Goal: Task Accomplishment & Management: Use online tool/utility

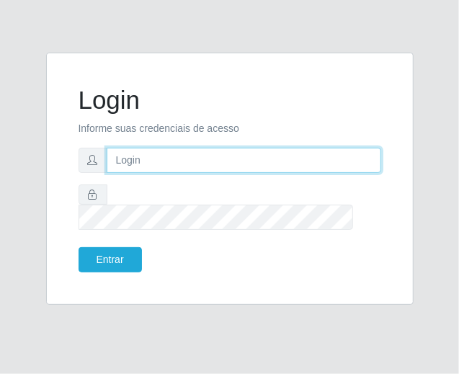
drag, startPoint x: 0, startPoint y: 0, endPoint x: 153, endPoint y: 171, distance: 229.3
click at [153, 171] on input "text" at bounding box center [244, 160] width 275 height 25
type input "[EMAIL_ADDRESS][DOMAIN_NAME]"
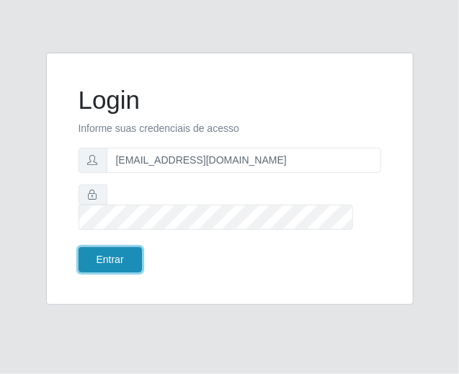
click at [124, 252] on button "Entrar" at bounding box center [110, 259] width 63 height 25
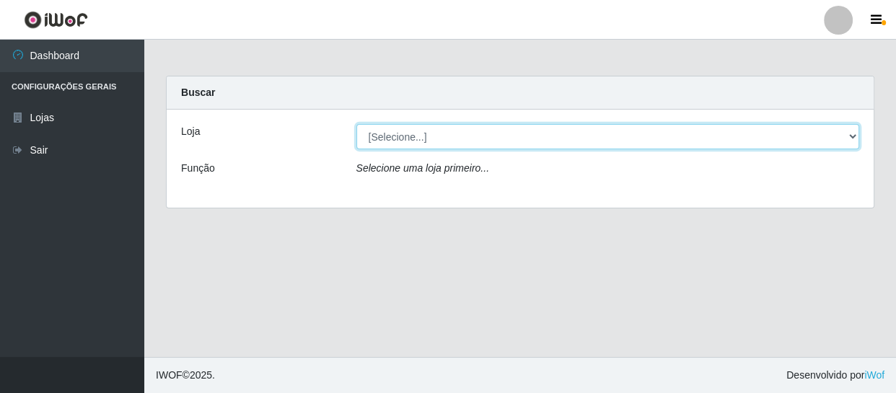
click at [459, 133] on select "[Selecione...] SuperFácil Atacado - São Gonçalo do Amarante" at bounding box center [607, 136] width 503 height 25
select select "408"
click at [356, 124] on select "[Selecione...] SuperFácil Atacado - São Gonçalo do Amarante" at bounding box center [607, 136] width 503 height 25
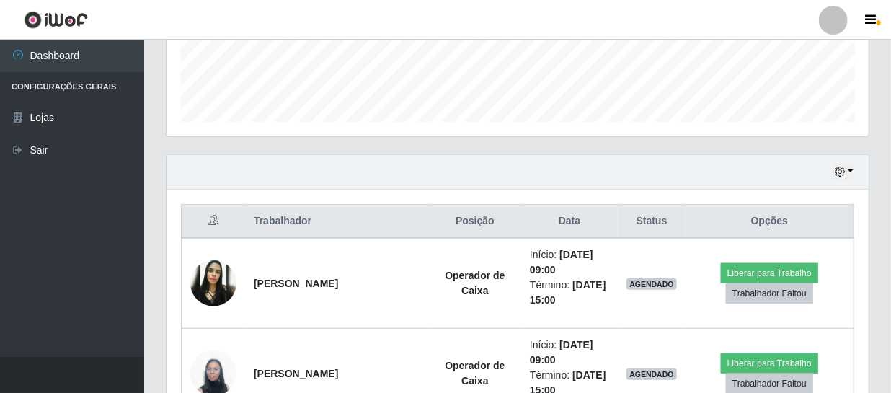
scroll to position [393, 0]
click at [459, 172] on button "button" at bounding box center [844, 172] width 20 height 17
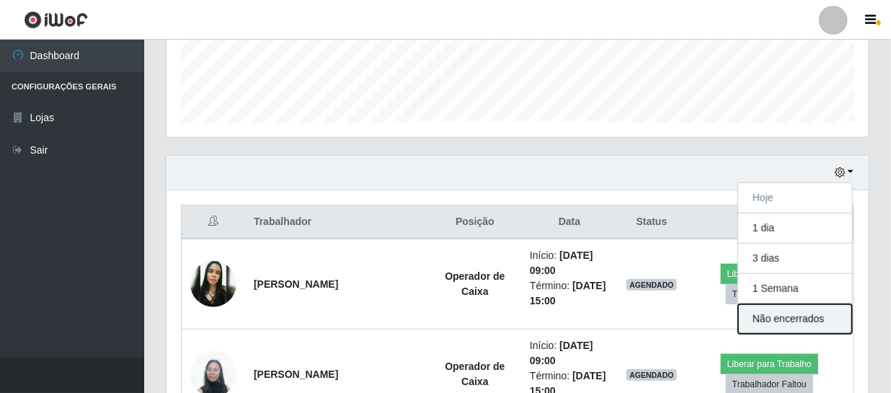
click at [459, 317] on button "Não encerrados" at bounding box center [795, 319] width 114 height 30
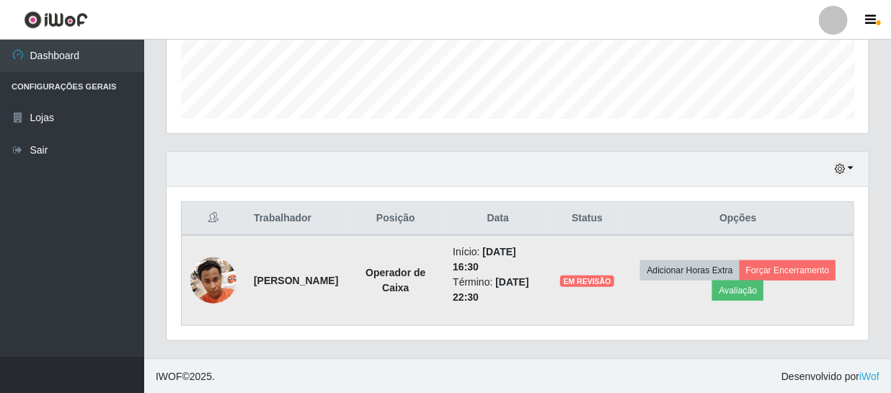
scroll to position [397, 0]
click at [459, 267] on button "Forçar Encerramento" at bounding box center [788, 270] width 97 height 20
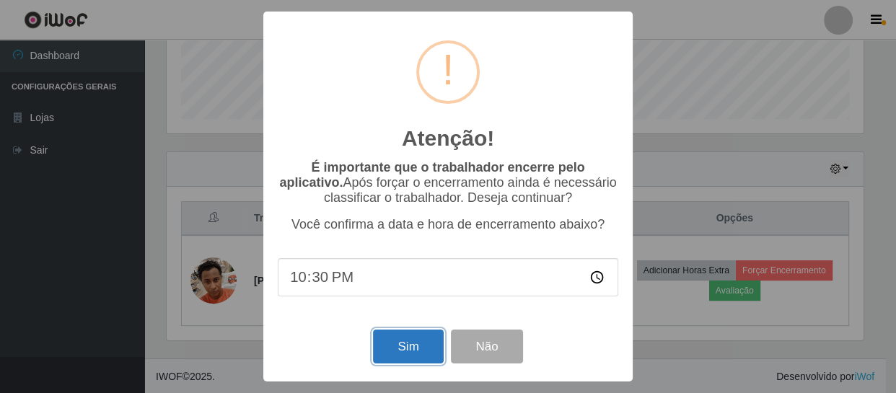
click at [420, 341] on button "Sim" at bounding box center [408, 347] width 70 height 34
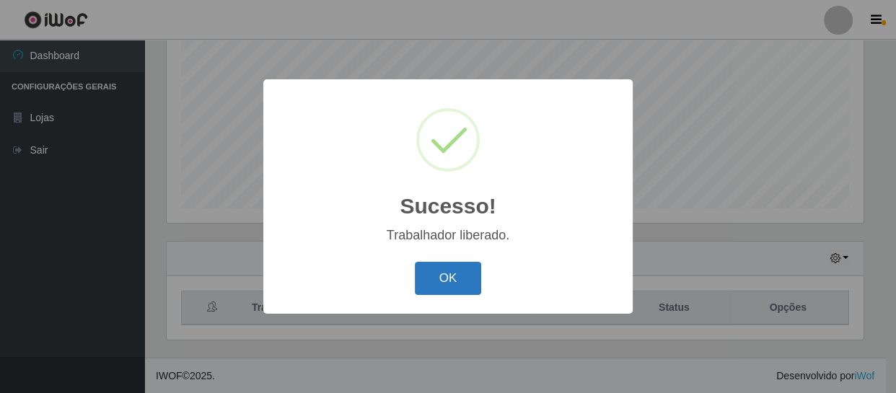
click at [447, 264] on button "OK" at bounding box center [448, 279] width 67 height 34
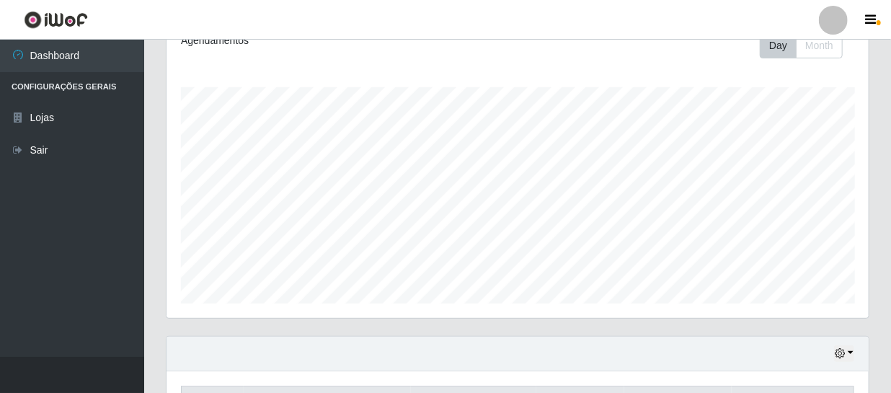
scroll to position [110, 0]
